Goal: Task Accomplishment & Management: Manage account settings

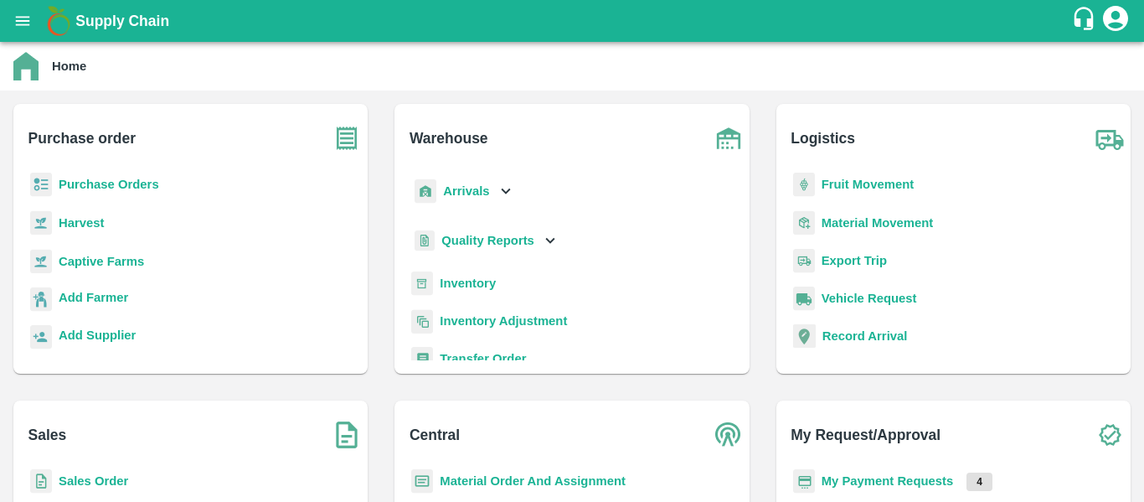
click at [143, 180] on b "Purchase Orders" at bounding box center [109, 184] width 101 height 13
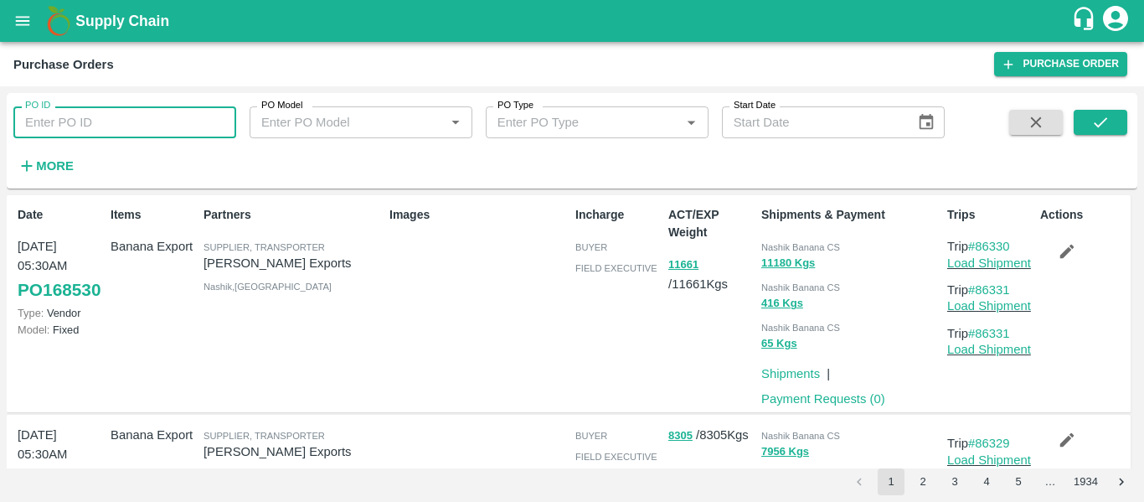
click at [116, 124] on input "PO ID" at bounding box center [124, 122] width 223 height 32
paste input "164567"
type input "164567"
click at [1087, 111] on button "submit" at bounding box center [1101, 122] width 54 height 25
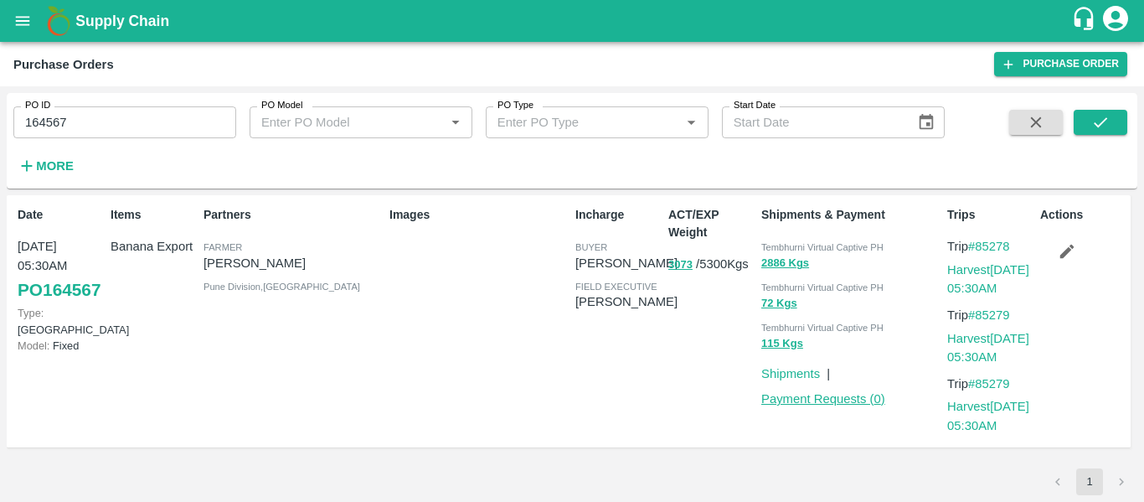
click at [794, 394] on link "Payment Requests ( 0 )" at bounding box center [823, 398] width 124 height 13
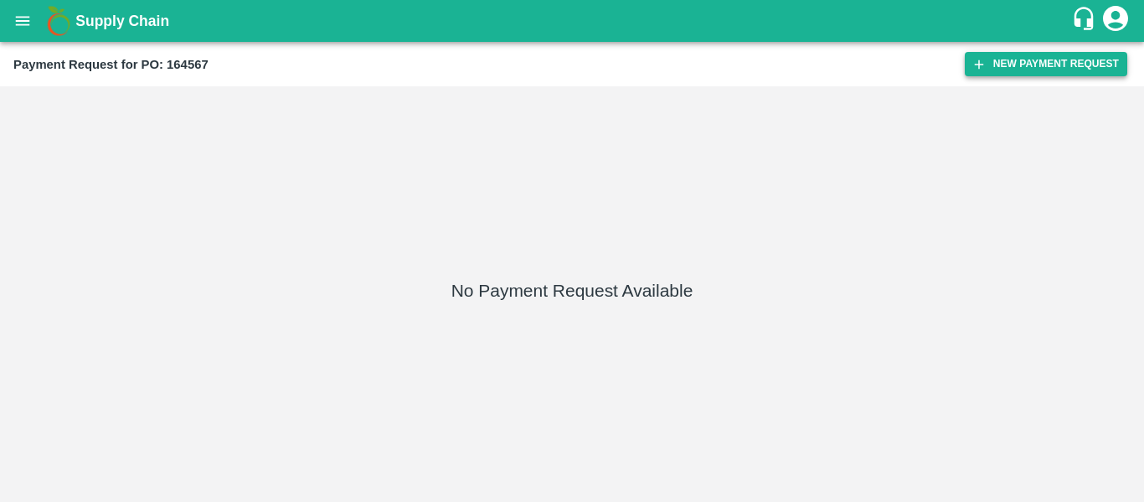
click at [990, 67] on button "New Payment Request" at bounding box center [1046, 64] width 162 height 24
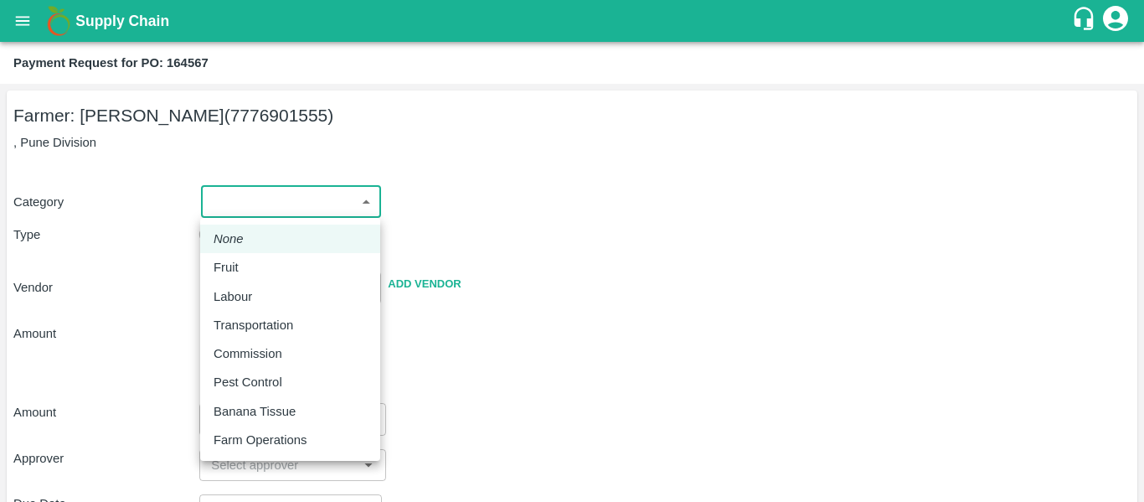
click at [286, 204] on body "Supply Chain Payment Request for PO: 164567 Farmer: Nikhil [PERSON_NAME] (77769…" at bounding box center [572, 251] width 1144 height 502
click at [240, 275] on div "Fruit" at bounding box center [231, 267] width 34 height 18
type input "1"
type input "[PERSON_NAME] - 7776901555(Farmer)"
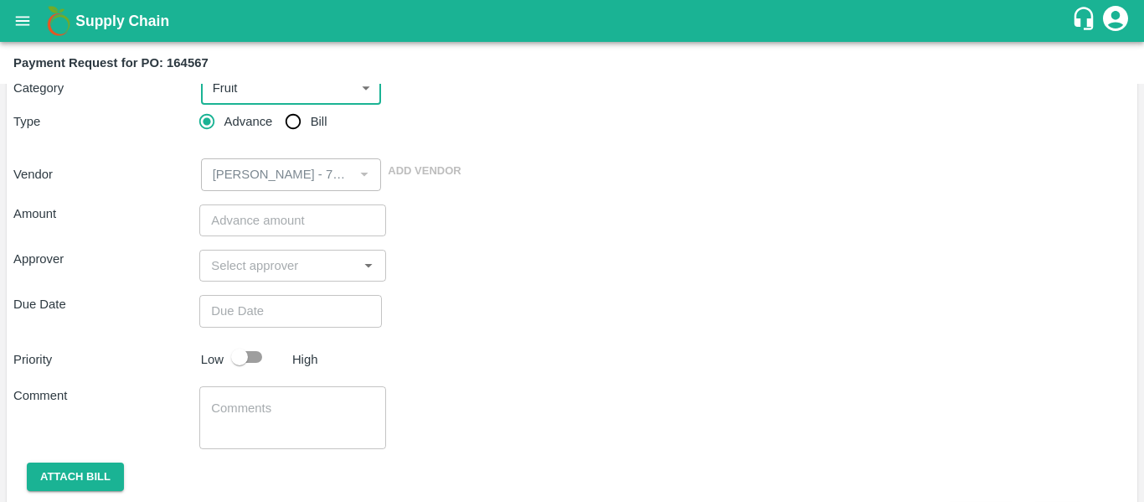
scroll to position [115, 0]
click at [294, 119] on input "Bill" at bounding box center [293, 121] width 34 height 34
radio input "true"
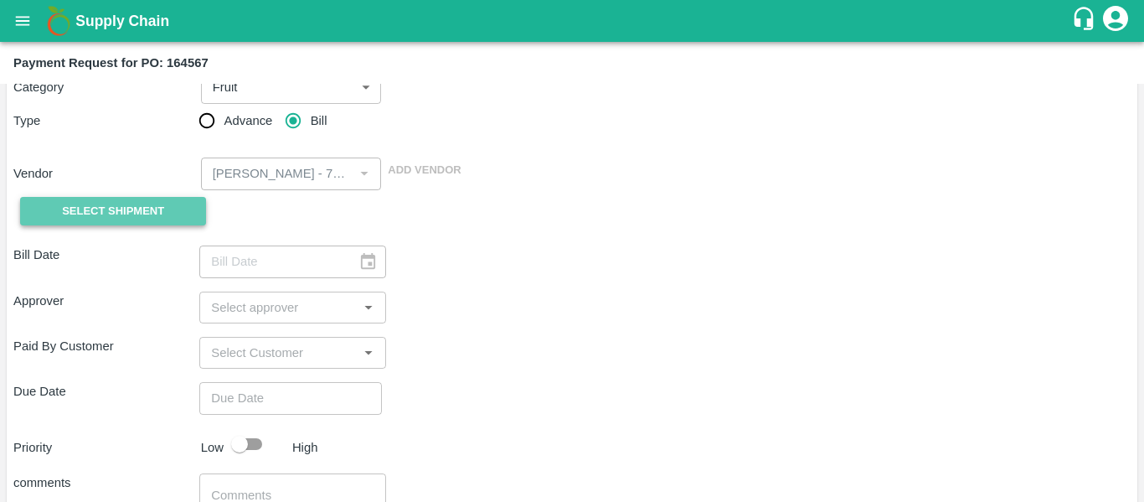
click at [160, 197] on button "Select Shipment" at bounding box center [113, 211] width 186 height 29
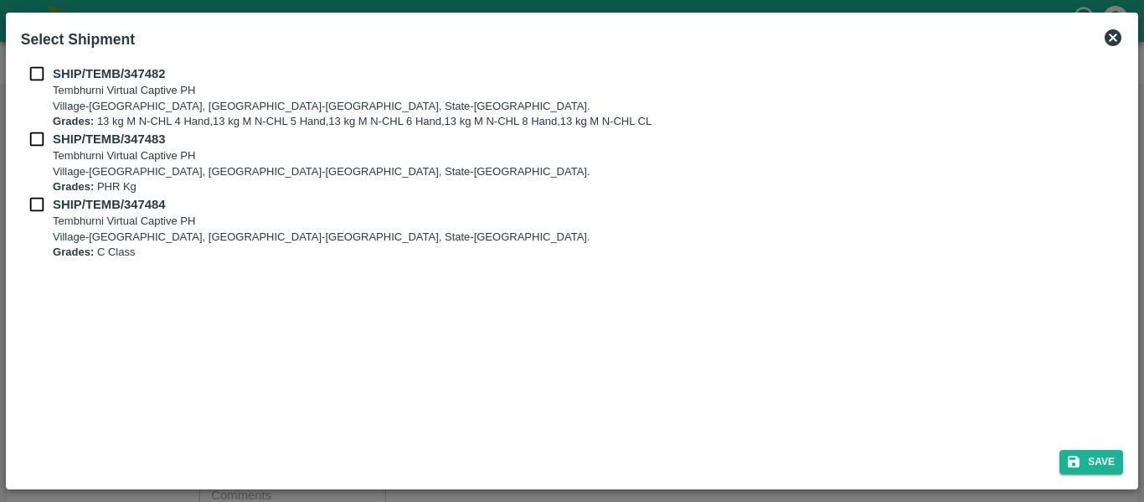
click at [25, 72] on input "checkbox" at bounding box center [37, 73] width 32 height 18
checkbox input "true"
click at [39, 136] on input "checkbox" at bounding box center [37, 139] width 32 height 18
checkbox input "true"
click at [39, 196] on input "checkbox" at bounding box center [37, 204] width 32 height 18
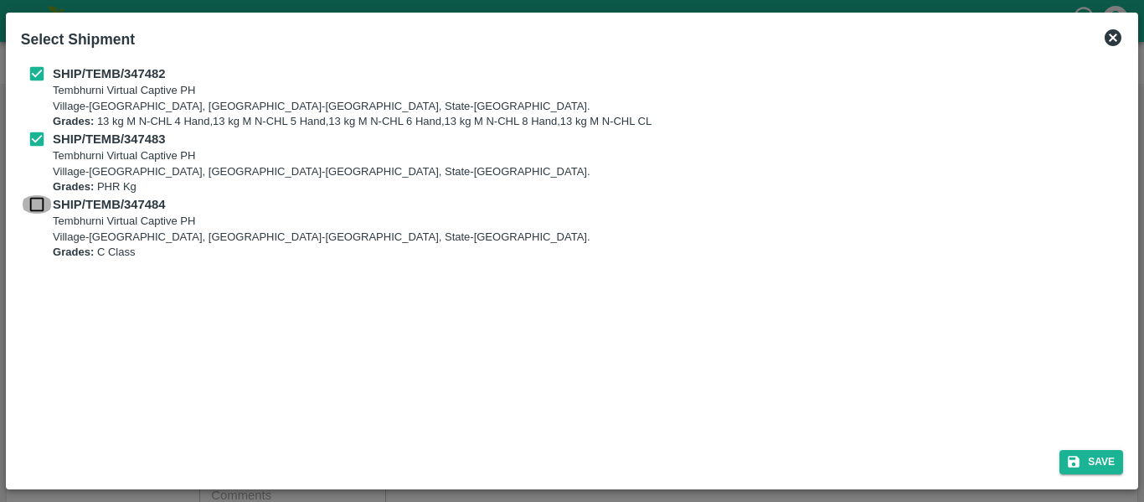
checkbox input "true"
click at [1076, 462] on icon "submit" at bounding box center [1074, 462] width 12 height 12
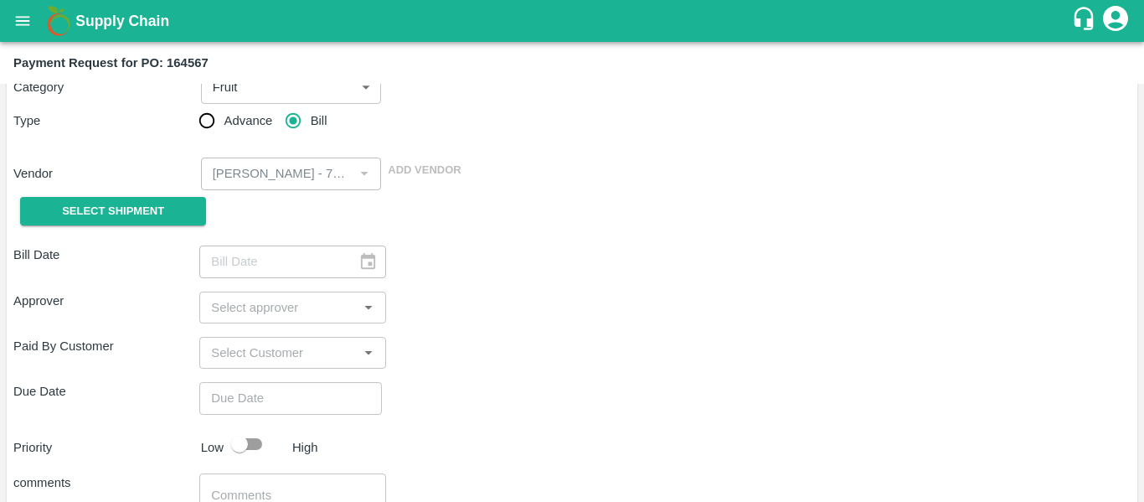
type input "[DATE]"
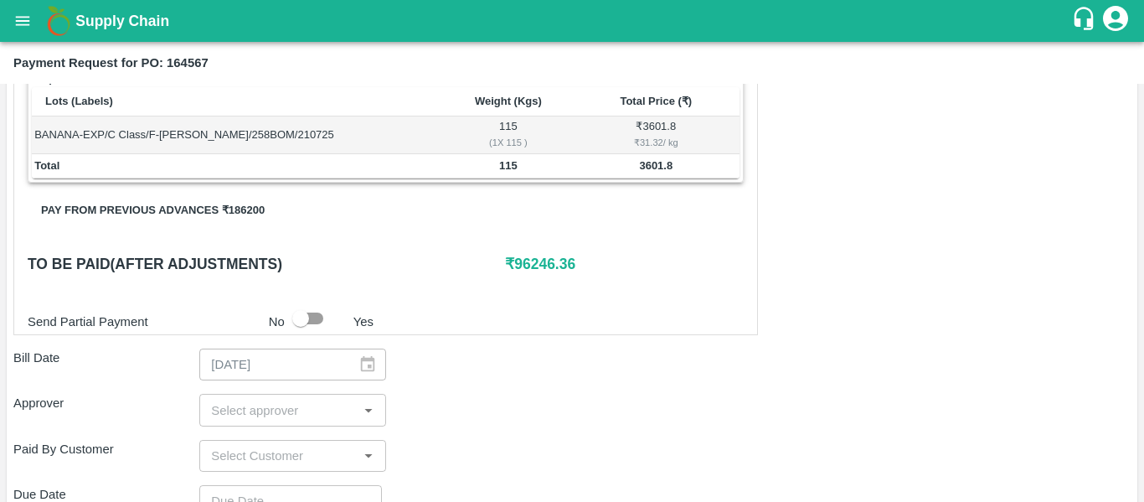
scroll to position [693, 0]
click at [171, 206] on button "Pay from previous advances ₹ 186200" at bounding box center [153, 208] width 250 height 29
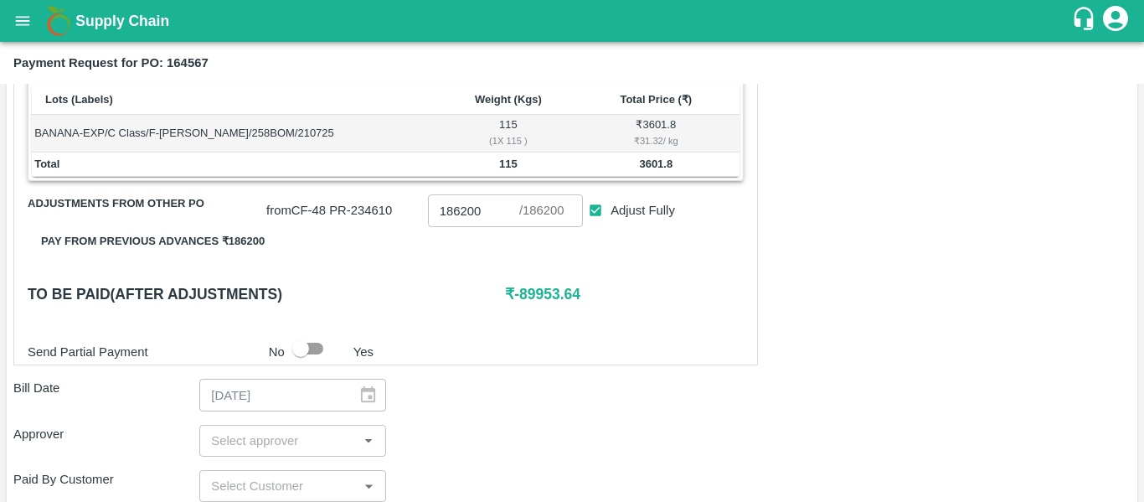
click at [595, 211] on input "Adjust Fully" at bounding box center [595, 210] width 31 height 31
checkbox input "false"
type input "0"
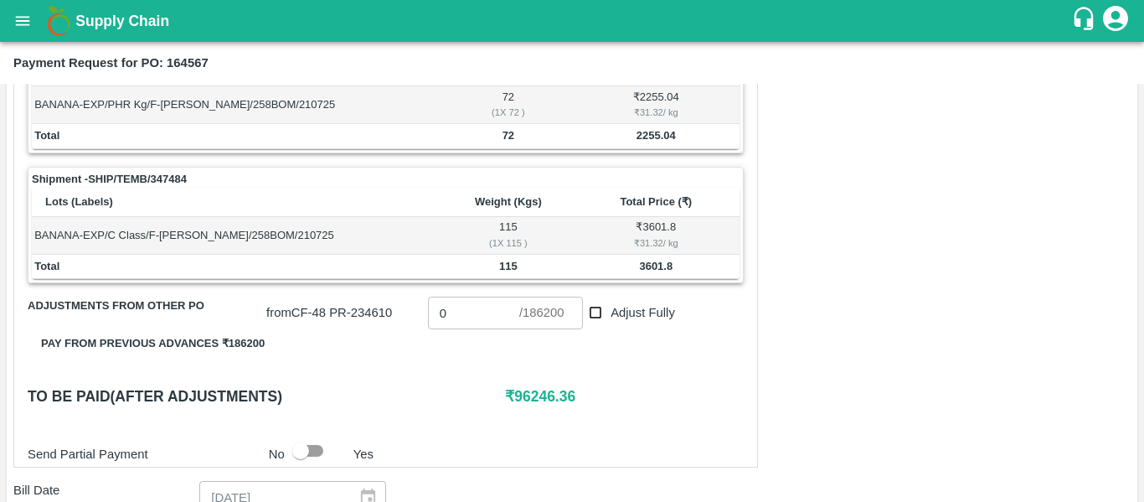
scroll to position [590, 0]
click at [127, 308] on span "Adjustments from other PO" at bounding box center [147, 306] width 239 height 19
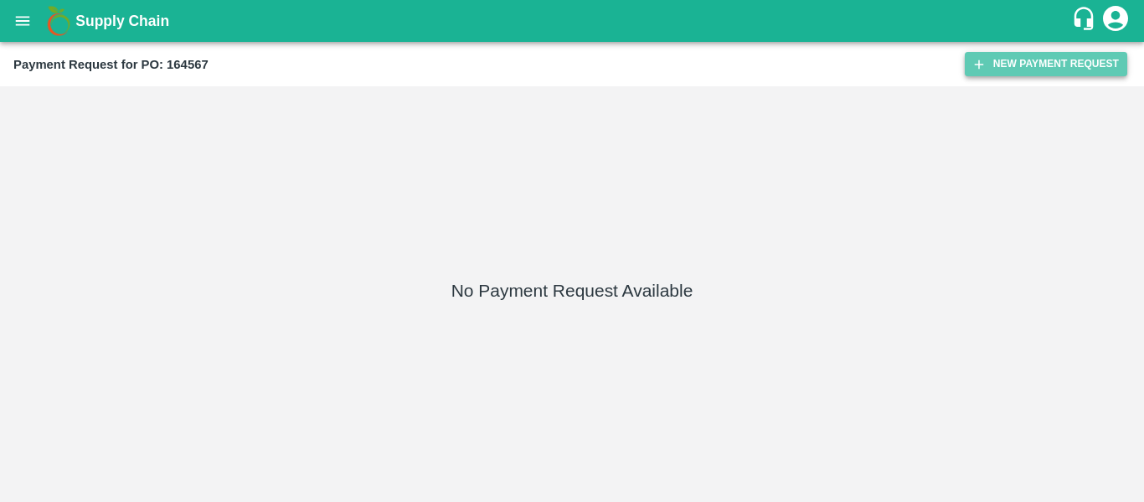
click at [982, 75] on button "New Payment Request" at bounding box center [1046, 64] width 162 height 24
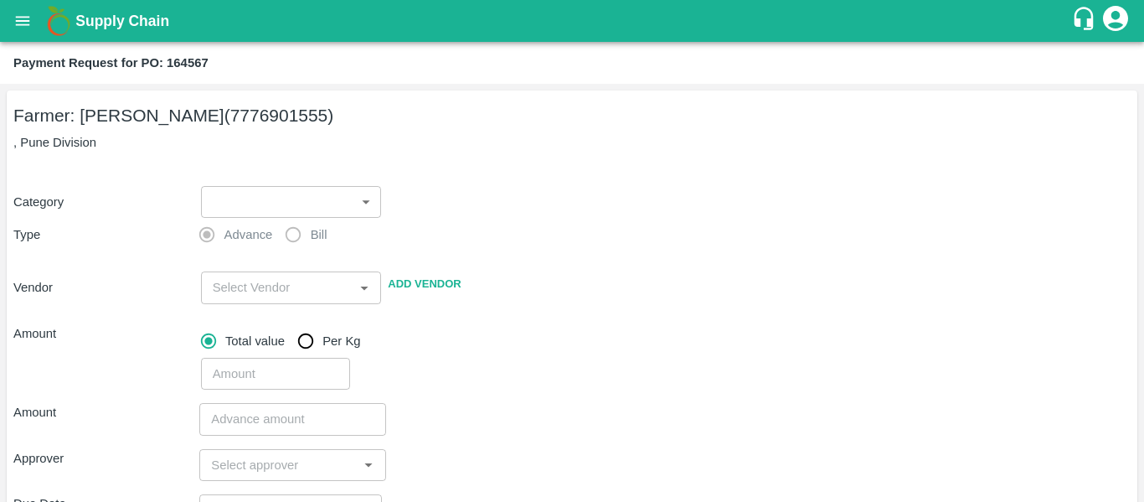
click at [271, 202] on body "Supply Chain Payment Request for PO: 164567 Farmer: Nikhil [PERSON_NAME] (77769…" at bounding box center [572, 251] width 1144 height 502
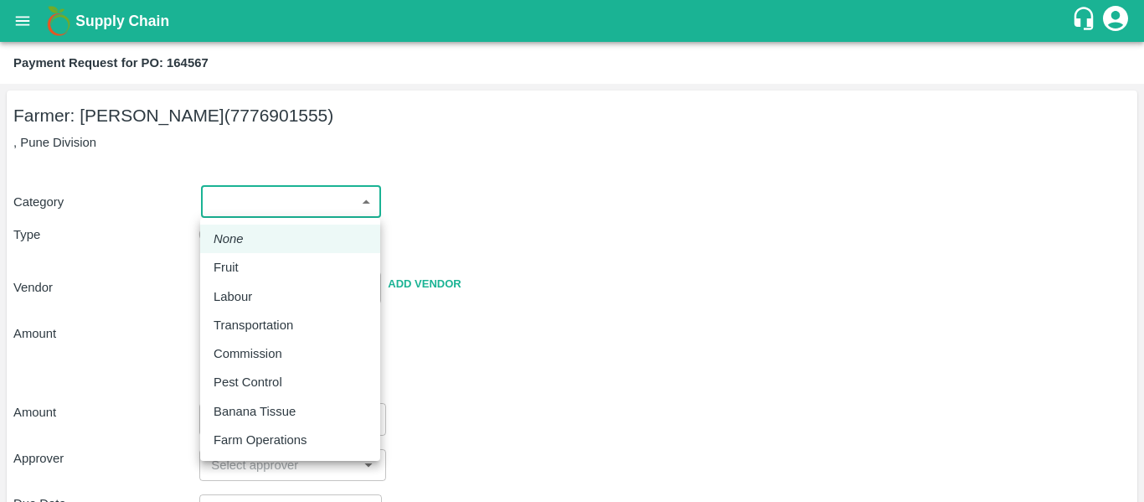
click at [238, 266] on p "Fruit" at bounding box center [226, 267] width 25 height 18
type input "1"
type input "[PERSON_NAME] - 7776901555(Farmer)"
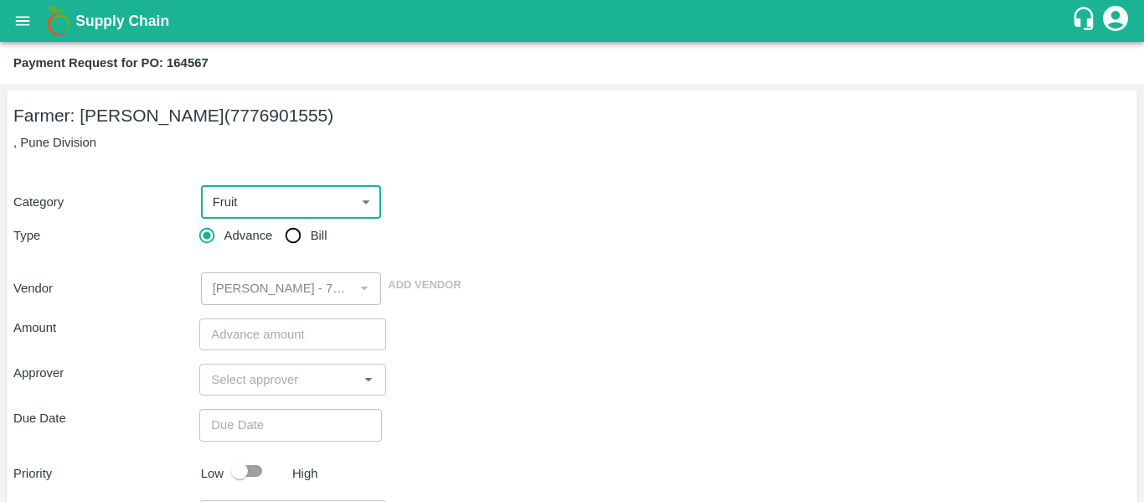
click at [296, 233] on input "Bill" at bounding box center [293, 236] width 34 height 34
radio input "true"
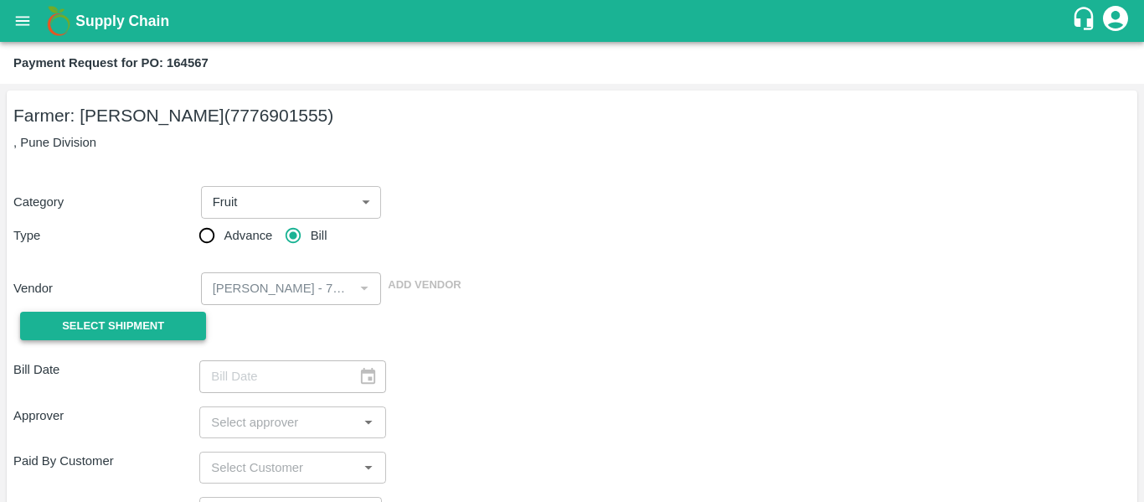
click at [190, 317] on button "Select Shipment" at bounding box center [113, 326] width 186 height 29
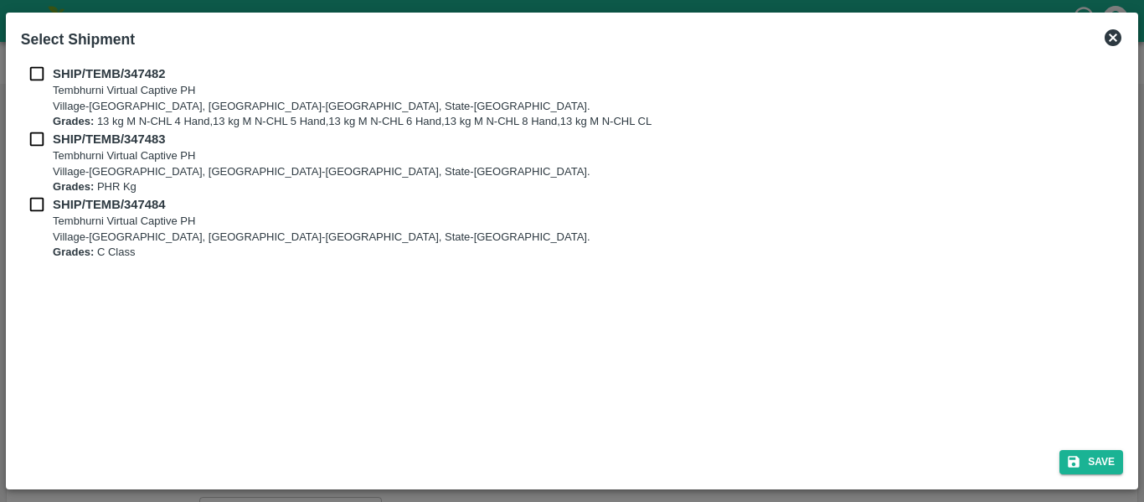
click at [29, 71] on input "checkbox" at bounding box center [37, 73] width 32 height 18
checkbox input "true"
click at [41, 128] on div "SHIP/TEMB/347482 Tembhurni Virtual Captive [GEOGRAPHIC_DATA]-[GEOGRAPHIC_DATA],…" at bounding box center [572, 96] width 1102 height 65
click at [39, 135] on input "checkbox" at bounding box center [37, 139] width 32 height 18
checkbox input "true"
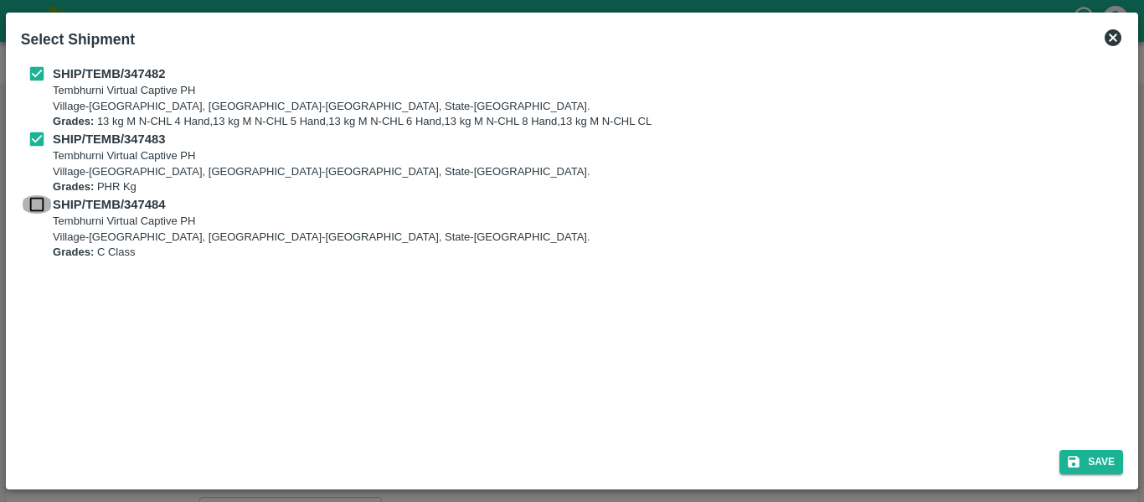
click at [44, 197] on input "checkbox" at bounding box center [37, 204] width 32 height 18
checkbox input "true"
click at [1078, 462] on icon "submit" at bounding box center [1074, 462] width 12 height 12
type input "[DATE]"
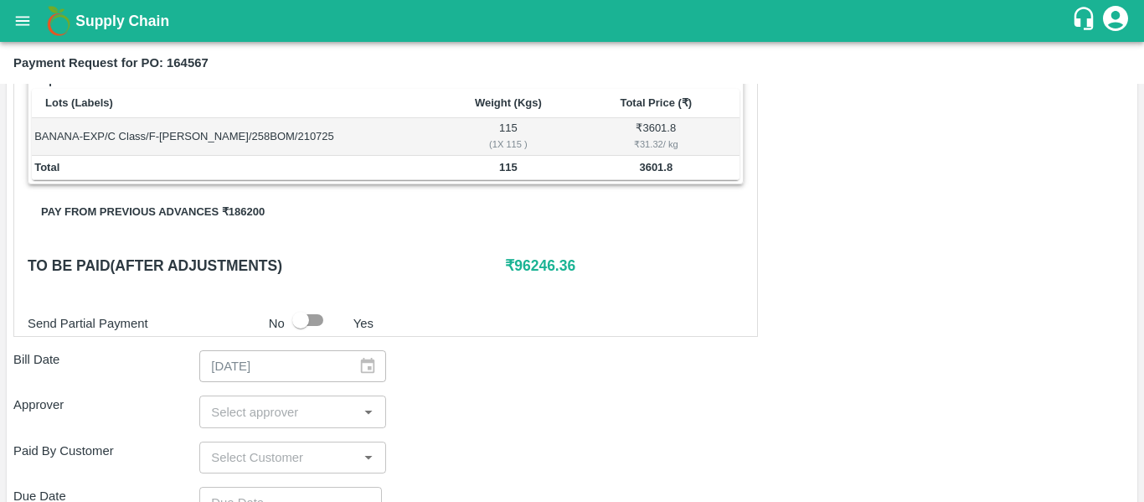
scroll to position [691, 0]
click at [188, 209] on button "Pay from previous advances ₹ 186200" at bounding box center [153, 211] width 250 height 29
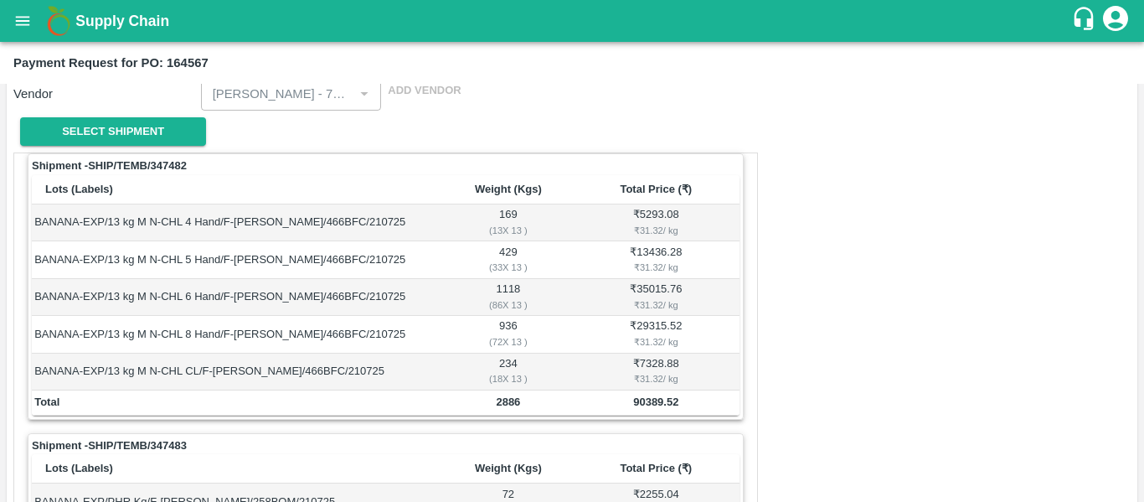
scroll to position [0, 0]
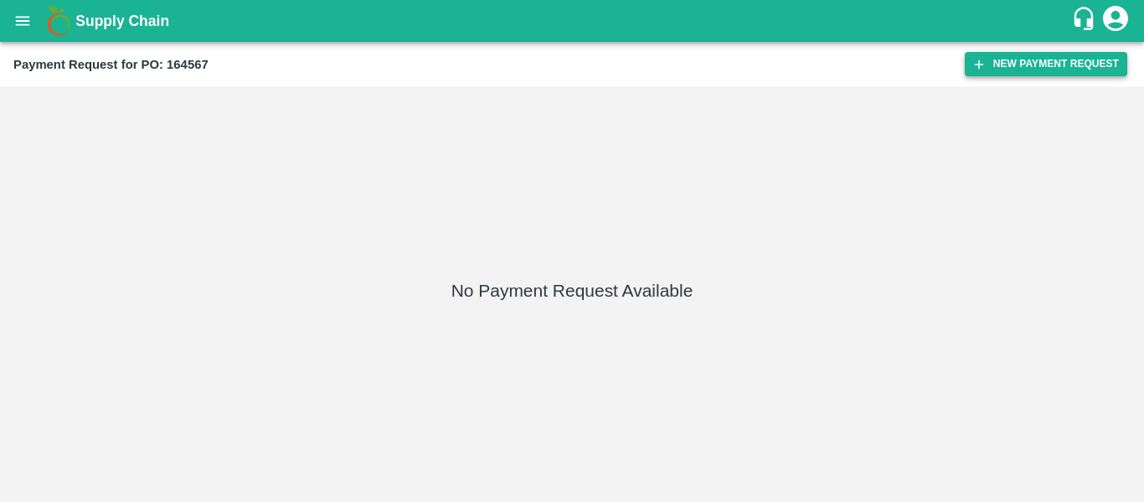
click at [1028, 68] on button "New Payment Request" at bounding box center [1046, 64] width 162 height 24
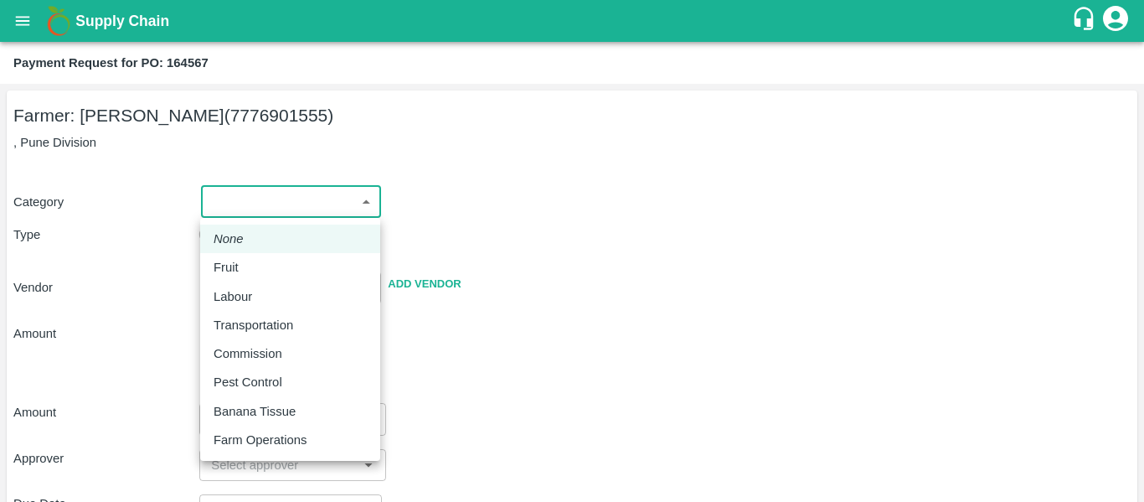
click at [274, 195] on body "Supply Chain Payment Request for PO: 164567 Farmer: Nikhil [PERSON_NAME] (77769…" at bounding box center [572, 251] width 1144 height 502
click at [268, 441] on p "Farm Operations" at bounding box center [260, 439] width 93 height 18
type input "37"
radio input "false"
radio input "true"
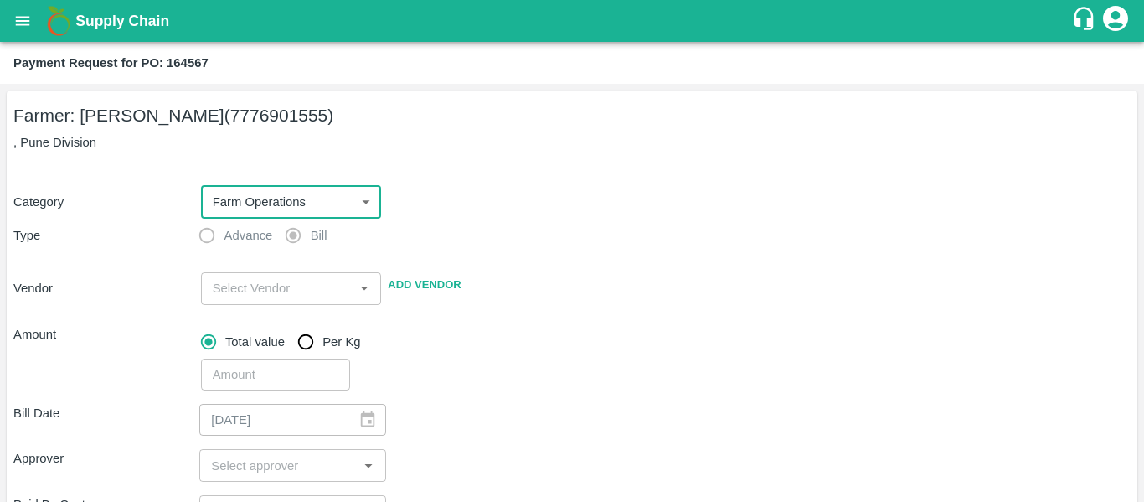
click at [19, 16] on icon "open drawer" at bounding box center [22, 21] width 18 height 18
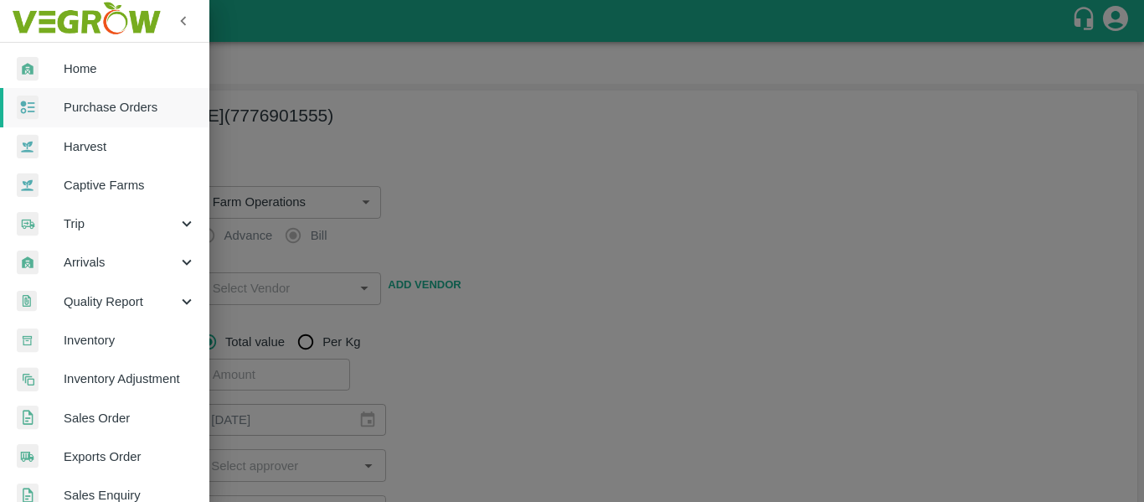
click at [99, 121] on link "Purchase Orders" at bounding box center [104, 107] width 209 height 39
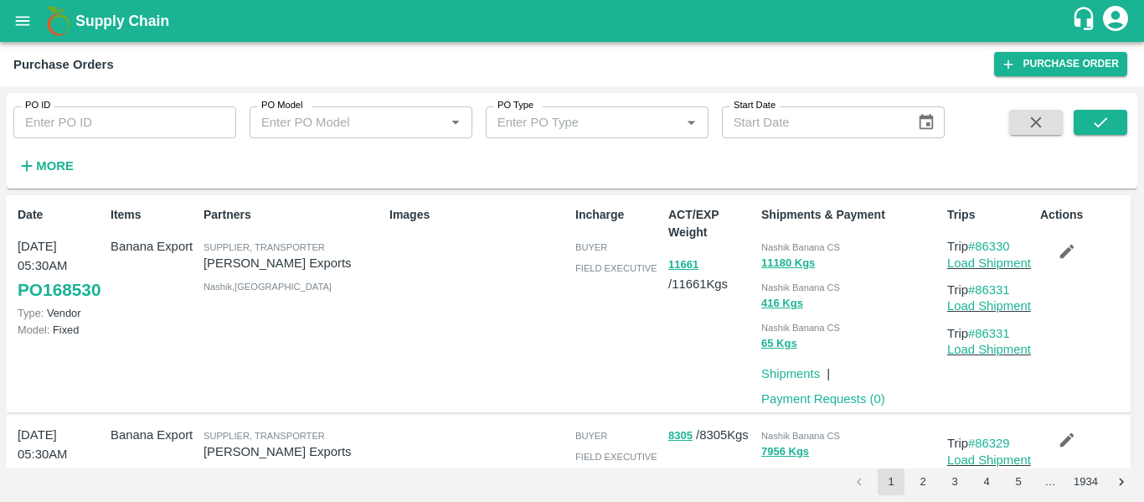
click at [19, 14] on icon "open drawer" at bounding box center [22, 21] width 18 height 18
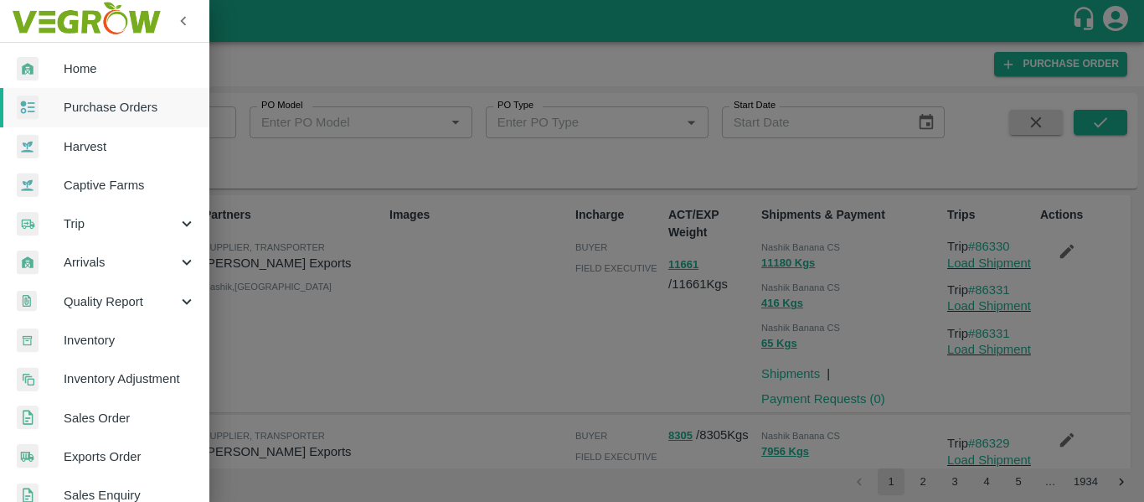
click at [1118, 24] on div at bounding box center [572, 251] width 1144 height 502
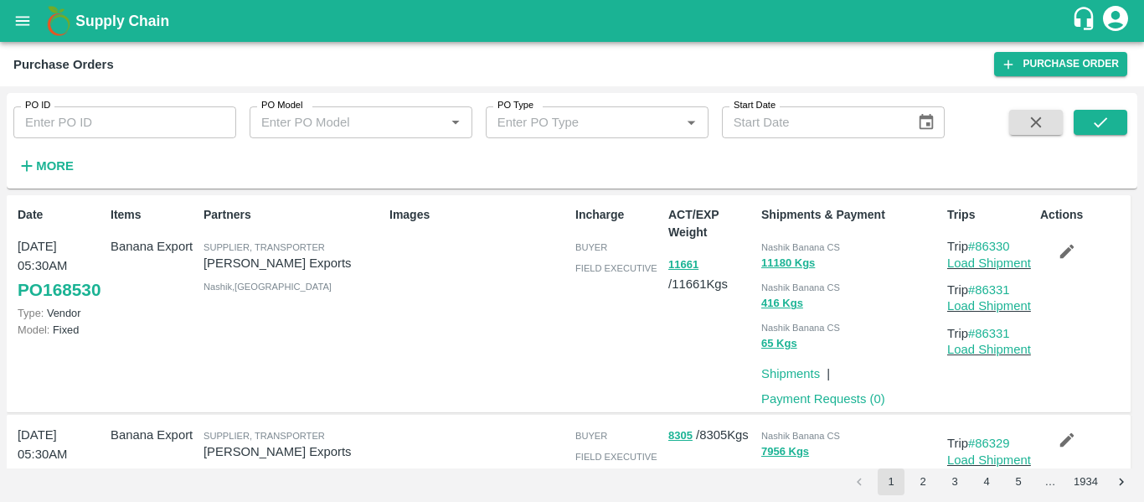
click at [1118, 24] on icon "account of current user" at bounding box center [1116, 18] width 30 height 30
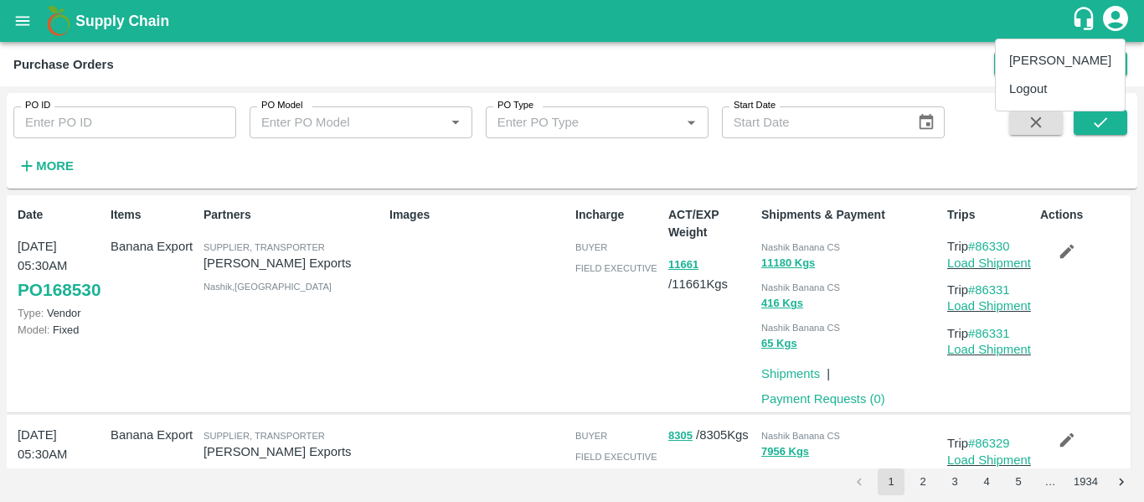
click at [1118, 24] on div at bounding box center [572, 251] width 1144 height 502
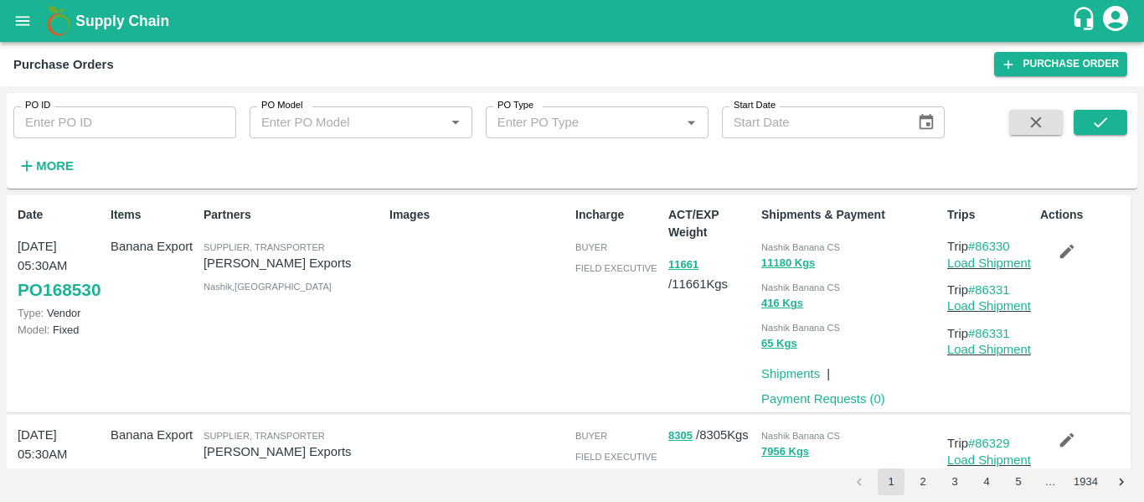
click at [1118, 23] on icon "account of current user" at bounding box center [1116, 18] width 30 height 30
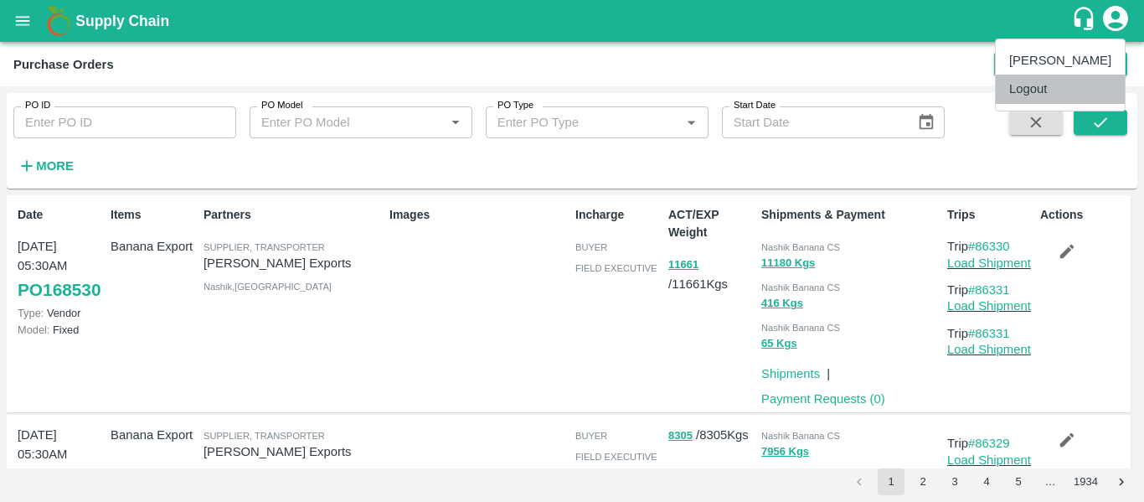
click at [1039, 85] on li "Logout" at bounding box center [1060, 89] width 129 height 28
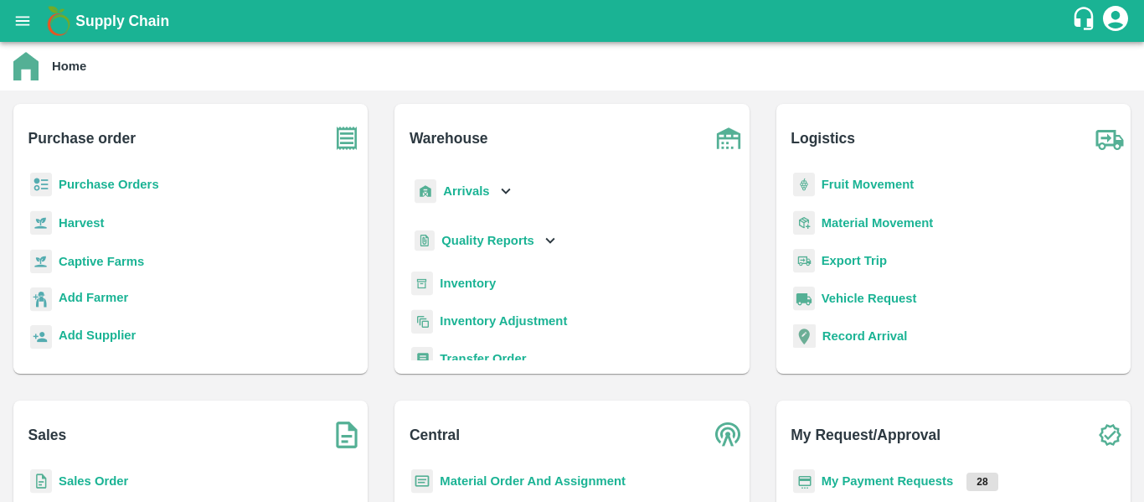
click at [868, 482] on b "My Payment Requests" at bounding box center [888, 480] width 132 height 13
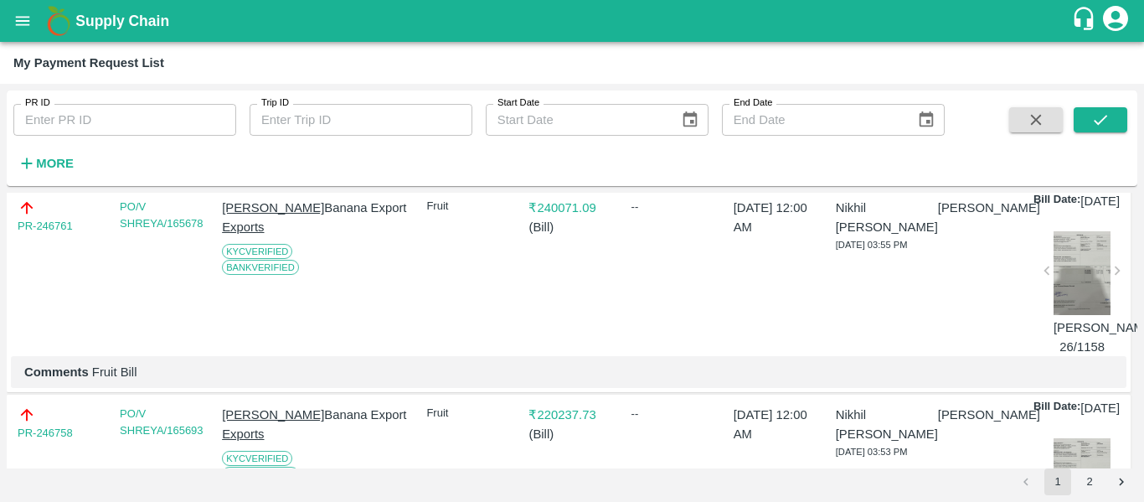
scroll to position [5607, 0]
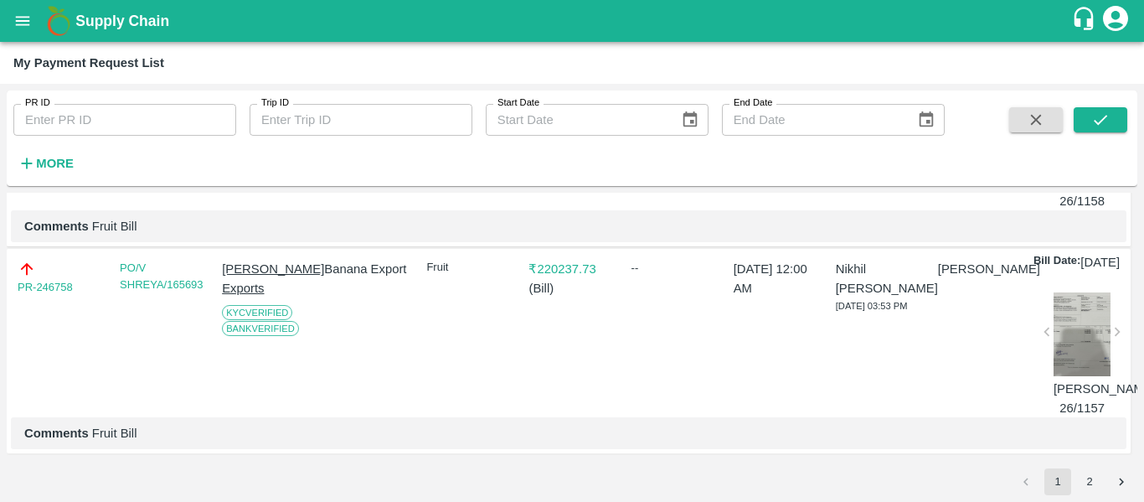
click at [18, 24] on icon "open drawer" at bounding box center [23, 20] width 14 height 9
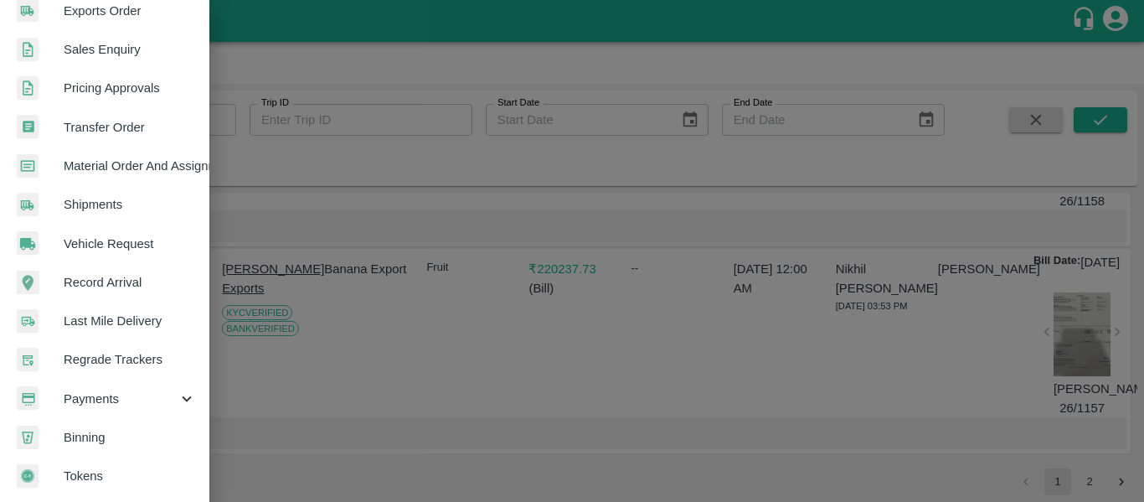
click at [540, 280] on div at bounding box center [572, 251] width 1144 height 502
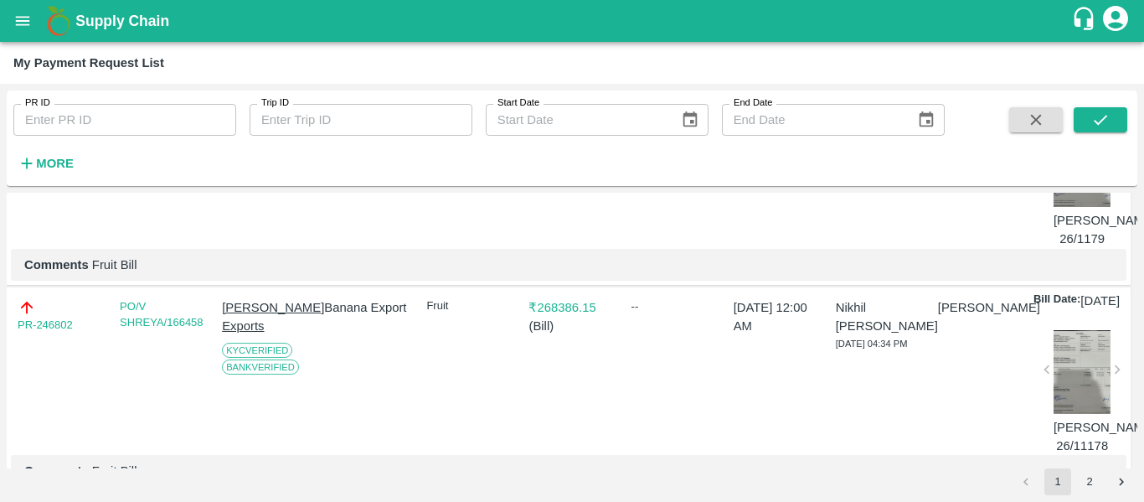
scroll to position [0, 0]
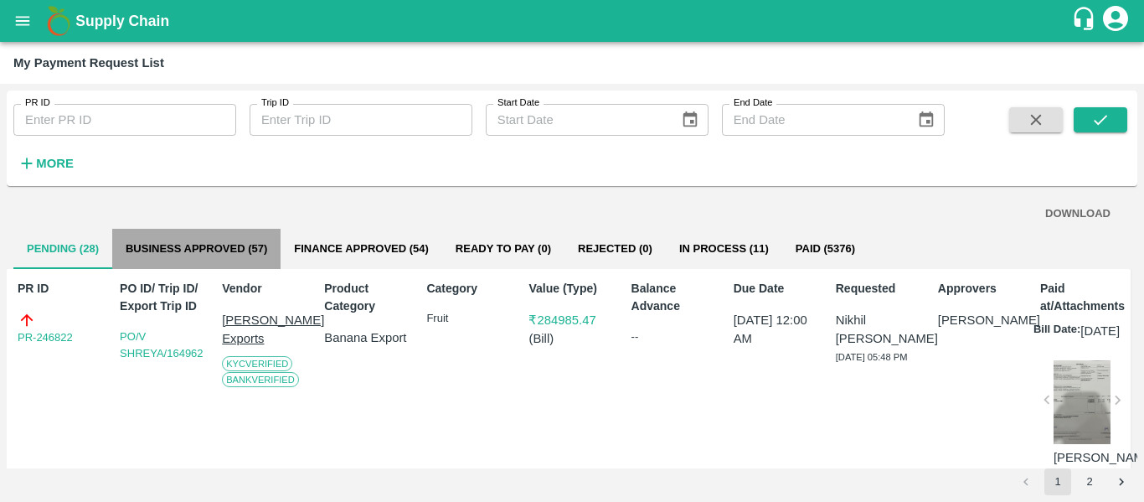
click at [204, 245] on button "Business Approved (57)" at bounding box center [196, 249] width 168 height 40
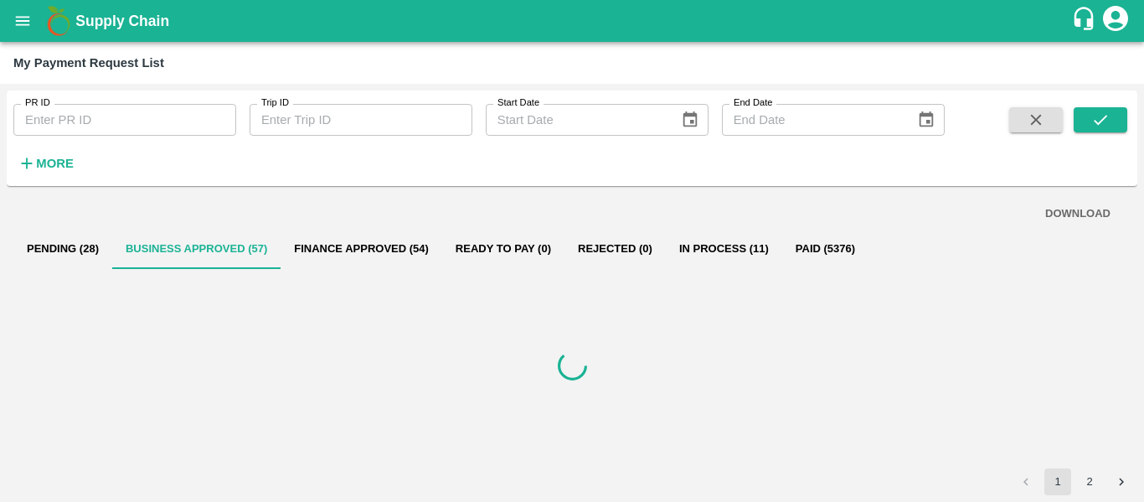
click at [343, 248] on button "Finance Approved (54)" at bounding box center [362, 249] width 162 height 40
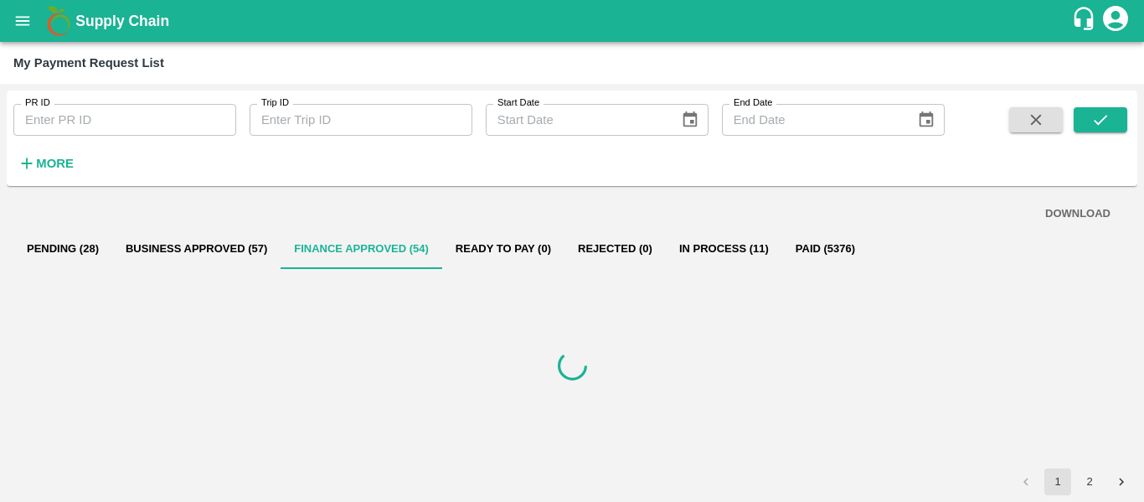
click at [60, 257] on button "Pending (28)" at bounding box center [62, 249] width 99 height 40
